Goal: Task Accomplishment & Management: Manage account settings

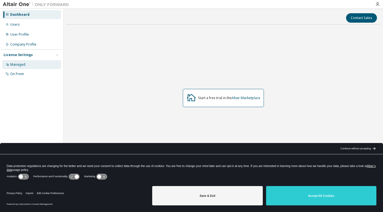
click at [14, 67] on div "Managed" at bounding box center [17, 64] width 15 height 4
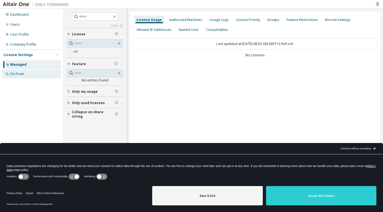
click at [19, 74] on div "On Prem" at bounding box center [17, 74] width 14 height 4
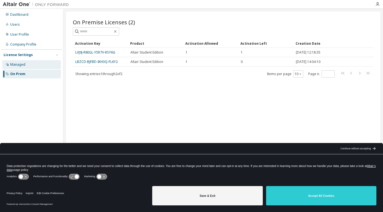
click at [18, 62] on div "Managed" at bounding box center [31, 64] width 59 height 9
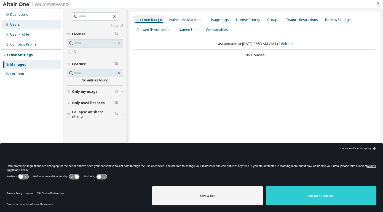
click at [17, 26] on div "Users" at bounding box center [15, 24] width 10 height 4
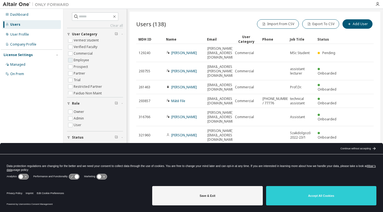
scroll to position [18, 0]
click at [377, 3] on icon "button" at bounding box center [377, 4] width 4 height 4
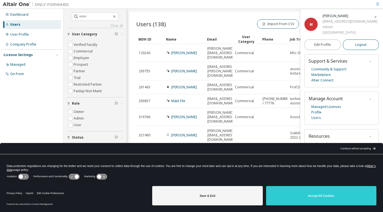
click at [358, 44] on span "Logout" at bounding box center [360, 45] width 11 height 6
